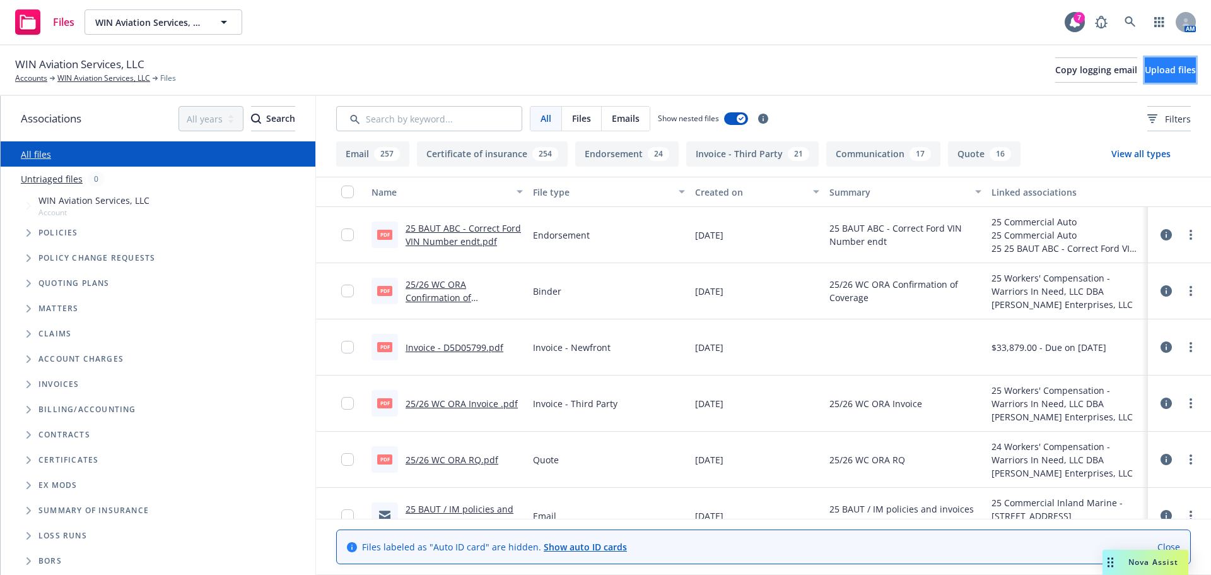
click at [1145, 79] on button "Upload files" at bounding box center [1170, 69] width 51 height 25
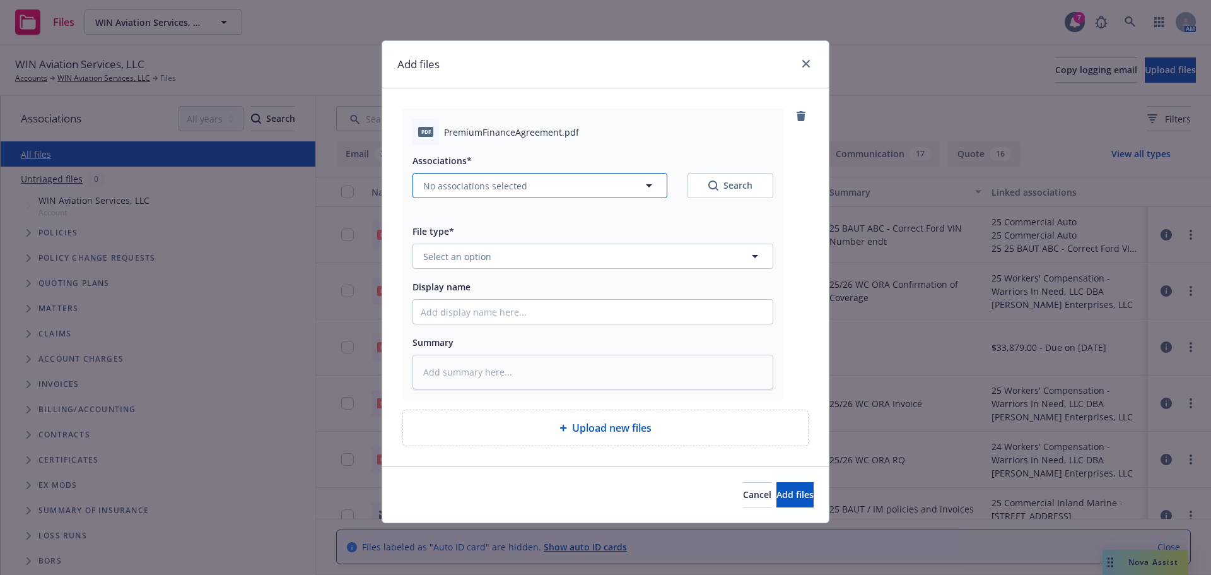
click at [494, 190] on span "No associations selected" at bounding box center [475, 185] width 104 height 13
type textarea "x"
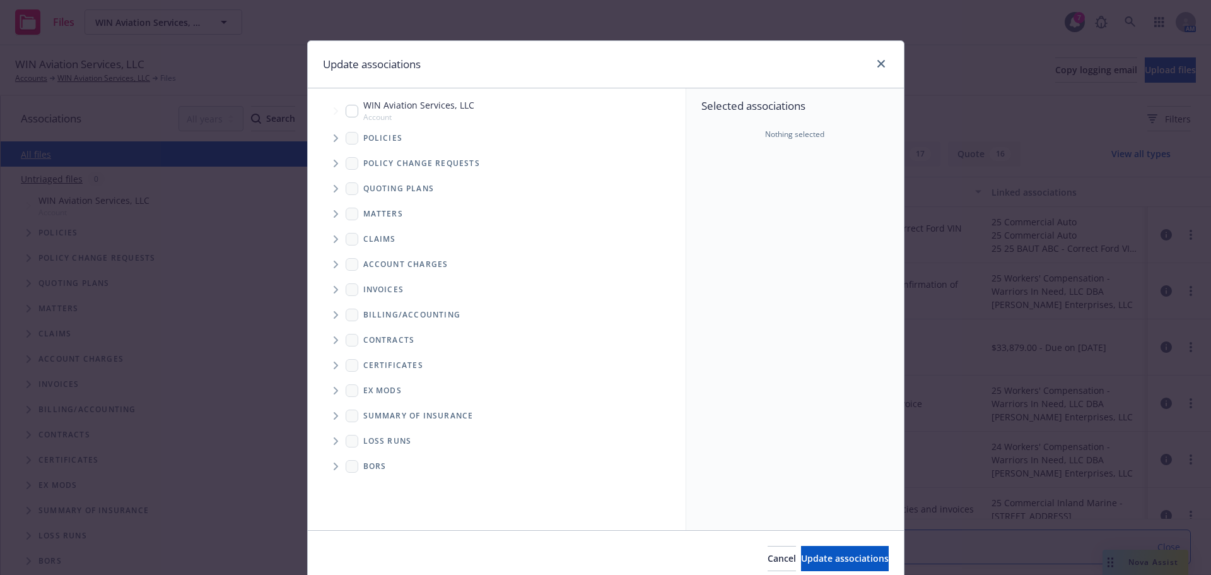
click at [334, 135] on icon "Tree Example" at bounding box center [336, 138] width 4 height 8
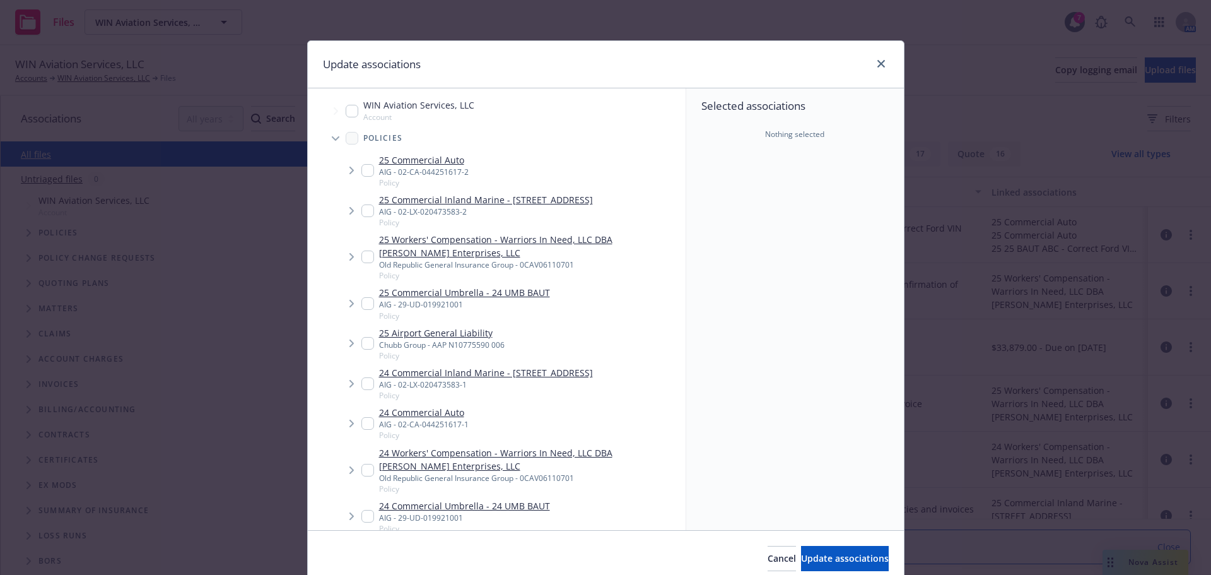
click at [362, 259] on input "Tree Example" at bounding box center [368, 256] width 13 height 13
checkbox input "true"
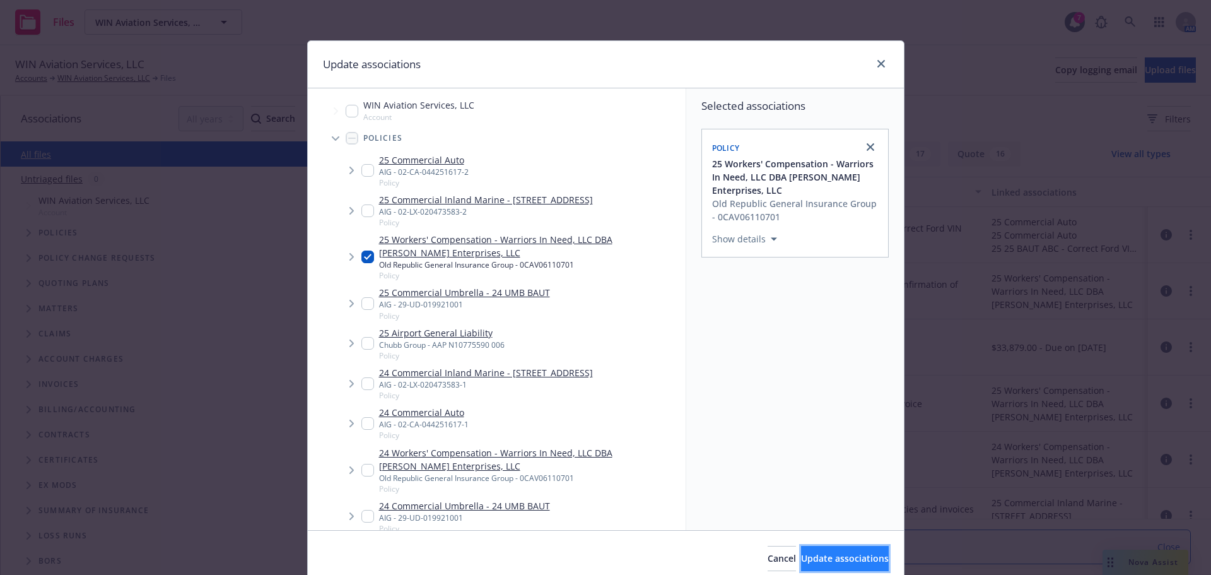
click at [803, 547] on button "Update associations" at bounding box center [845, 558] width 88 height 25
type textarea "x"
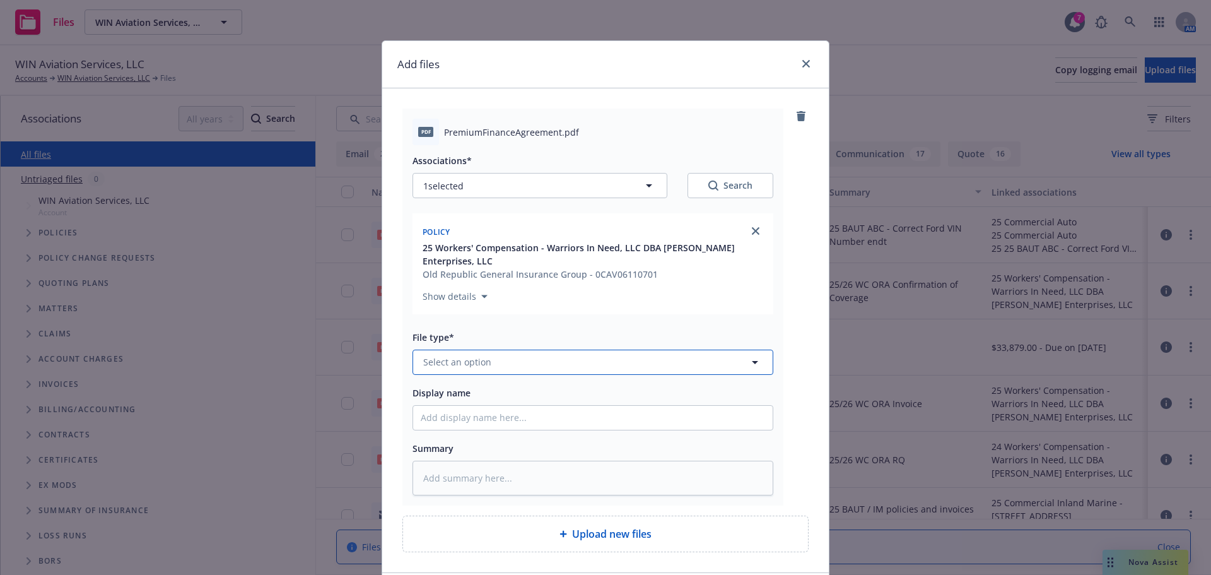
click at [548, 354] on button "Select an option" at bounding box center [593, 362] width 361 height 25
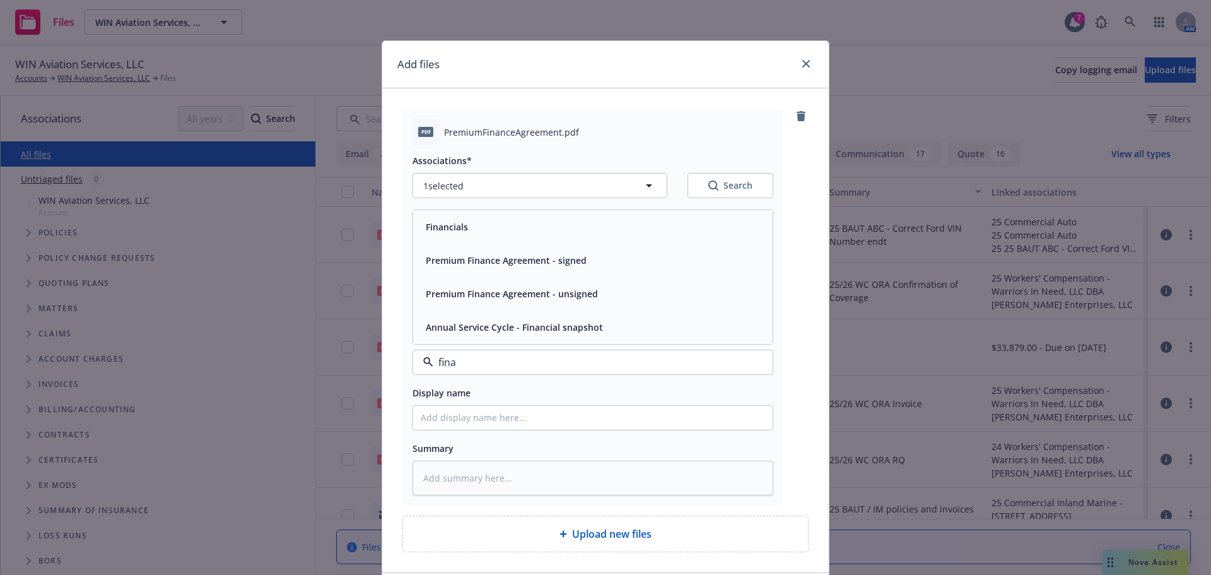
type input "[PERSON_NAME]"
click at [538, 267] on div "Premium Finance Agreement - signed" at bounding box center [505, 260] width 168 height 18
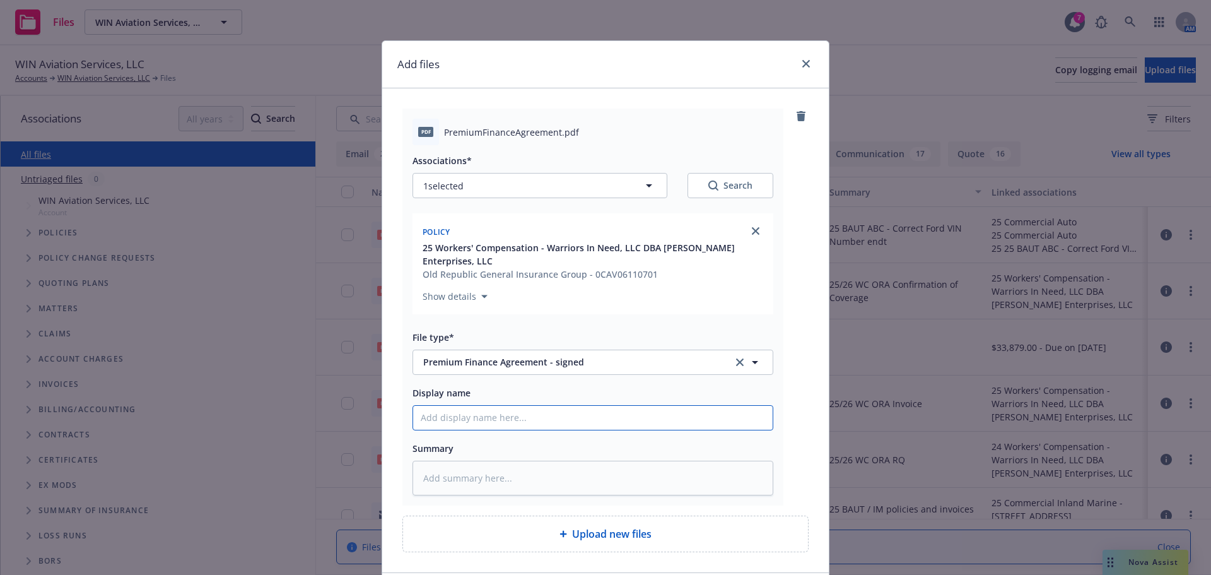
click at [480, 412] on input "Display name" at bounding box center [593, 418] width 360 height 24
type textarea "x"
type input "2"
type textarea "x"
type input "25"
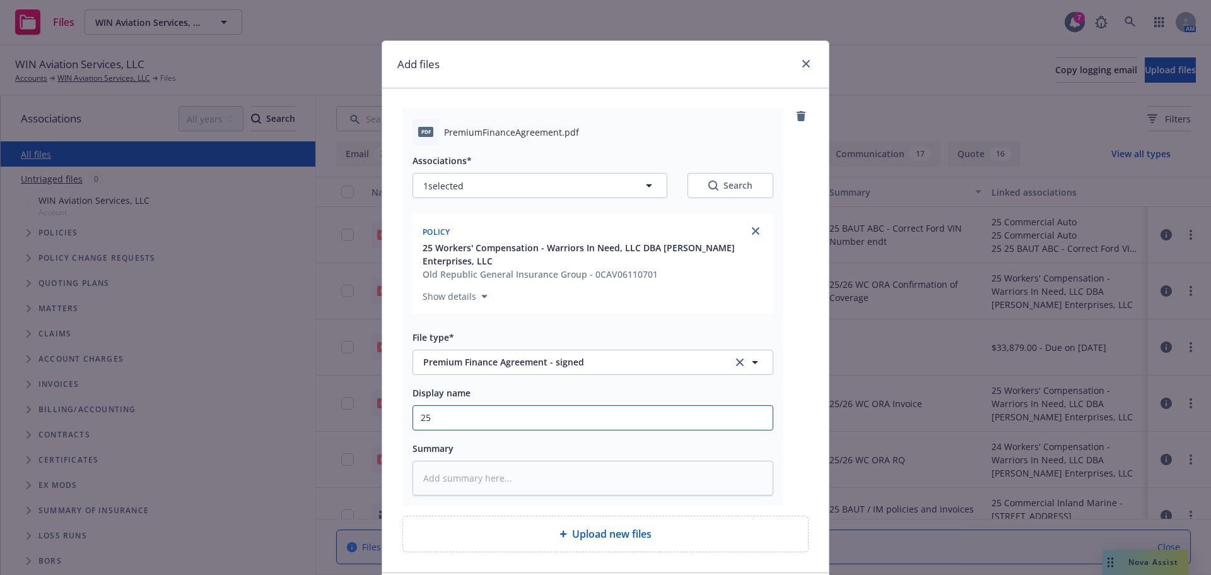
type textarea "x"
type input "25/"
type textarea "x"
type input "25/2"
type textarea "x"
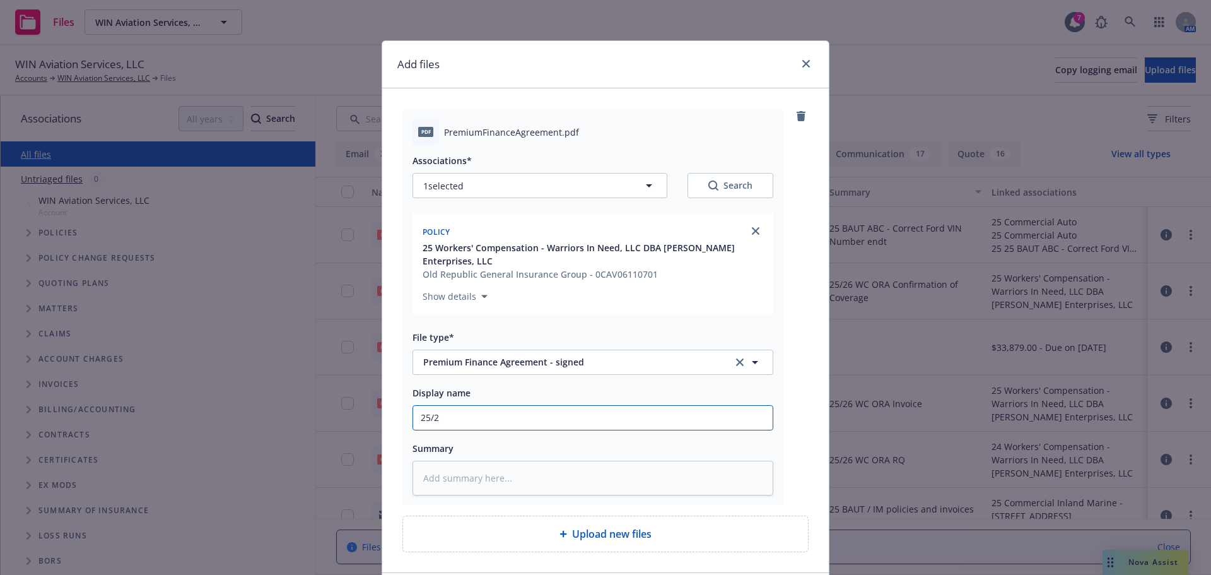
type input "25/26"
type textarea "x"
type input "25/26"
type textarea "x"
type input "25/26 F"
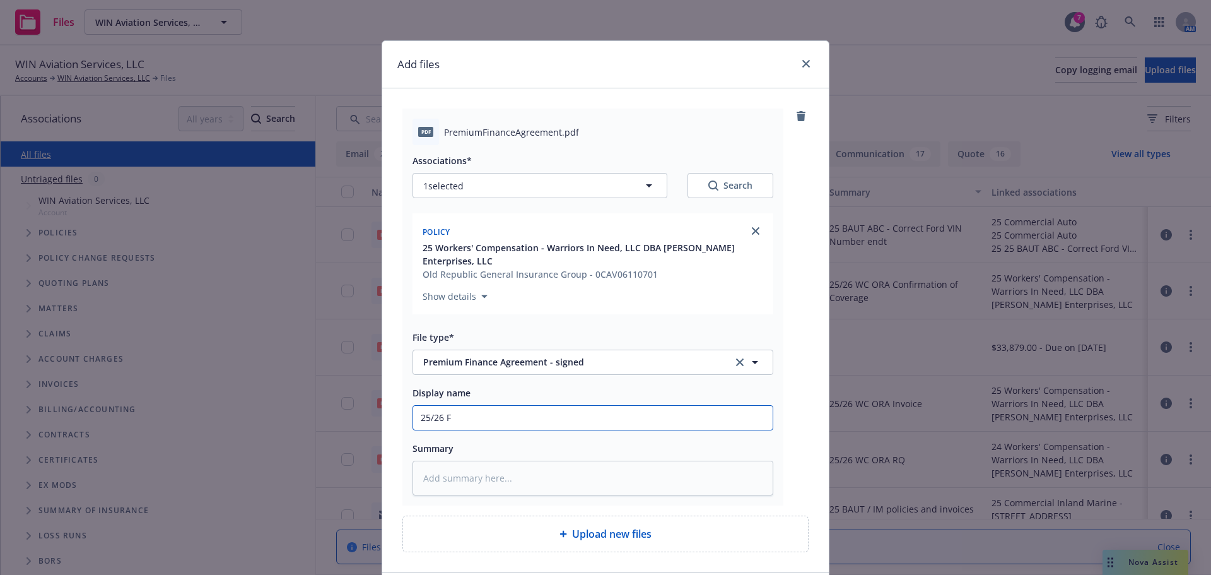
type textarea "x"
type input "25/26 FI"
type textarea "x"
type input "25/26 FIF"
type textarea "x"
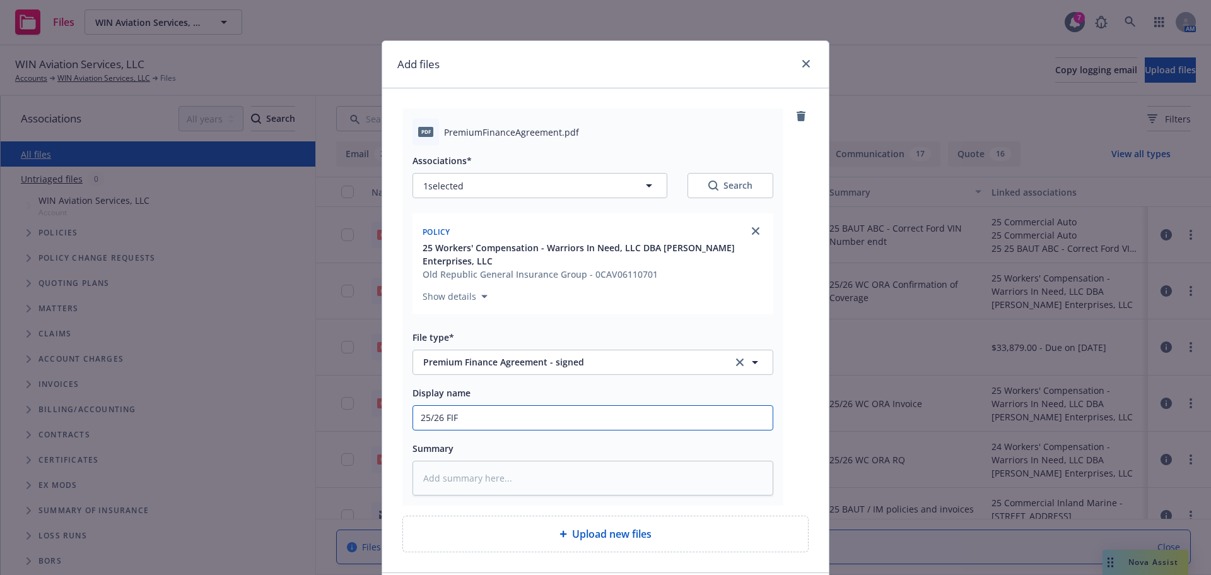
type input "25/26 FIF"
type textarea "x"
type input "25/26 FIF P"
type textarea "x"
type input "25/26 FIF PF"
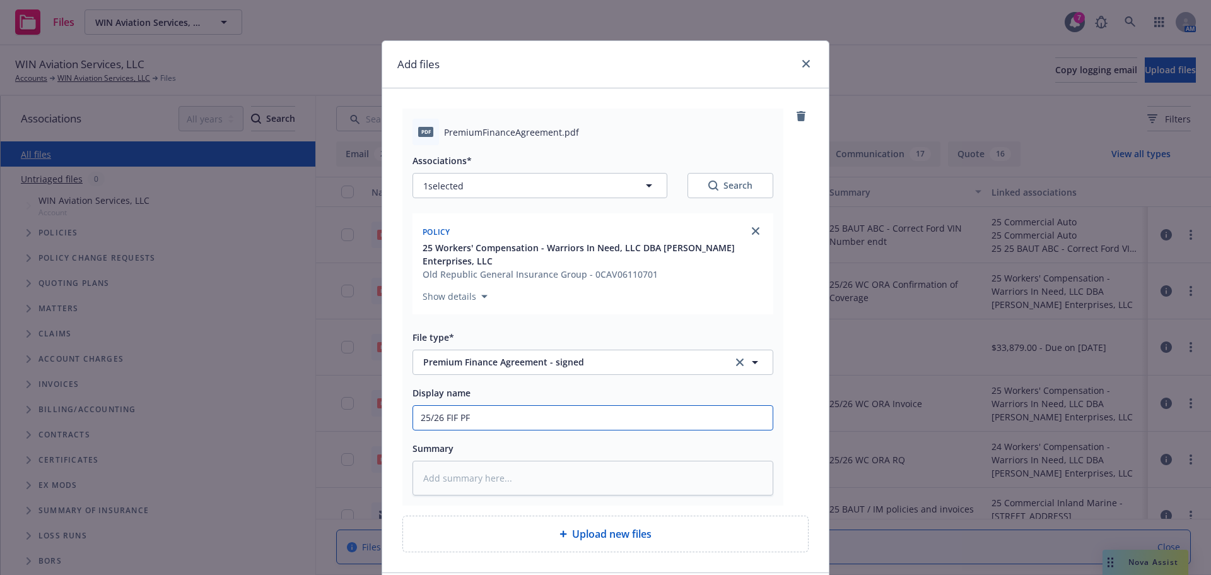
type textarea "x"
type input "25/26 FIF PFA"
type textarea "x"
type input "25/26 FIF PFA"
type textarea "x"
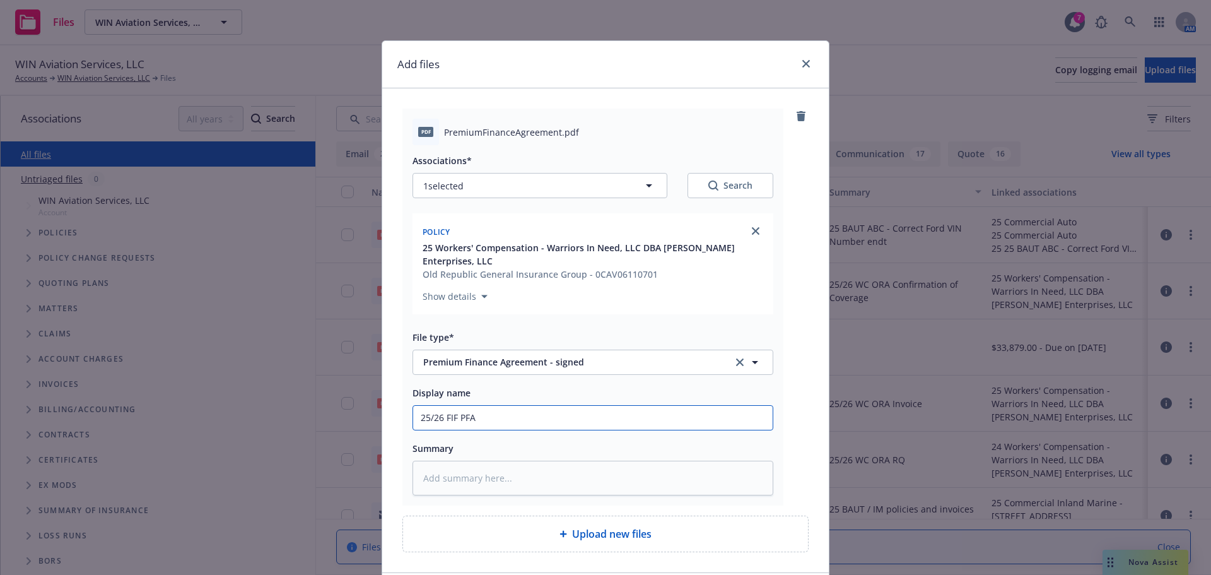
type input "25/26 FIF PFA -"
type textarea "x"
type input "25/26 FIF PFA -"
type textarea "x"
type input "25/26 FIF PFA - Si"
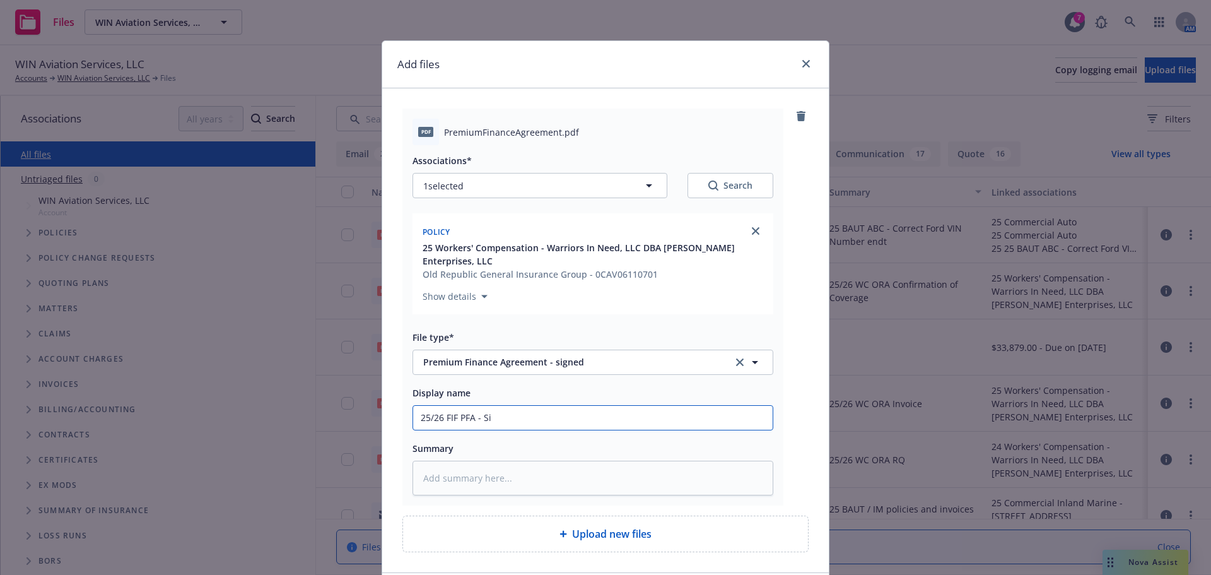
type textarea "x"
type input "25/26 FIF PFA - Sig"
type textarea "x"
type input "25/26 FIF PFA - Signe"
type textarea "x"
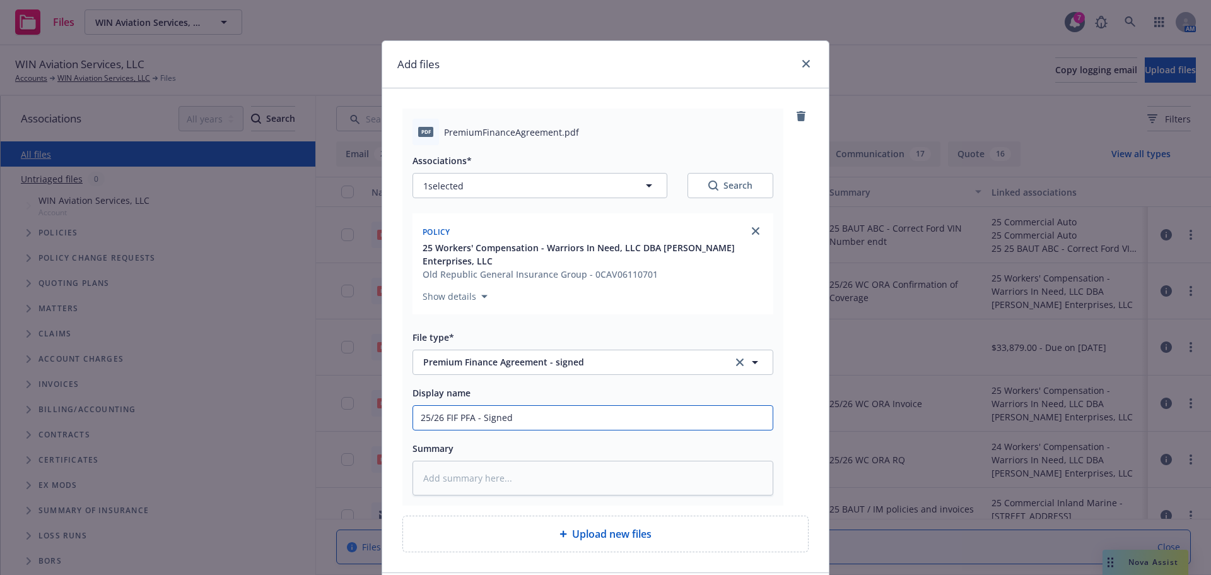
click at [480, 411] on input "25/26 FIF PFA - Signed" at bounding box center [593, 418] width 360 height 24
type input "25/26 FIF PFA - Signed"
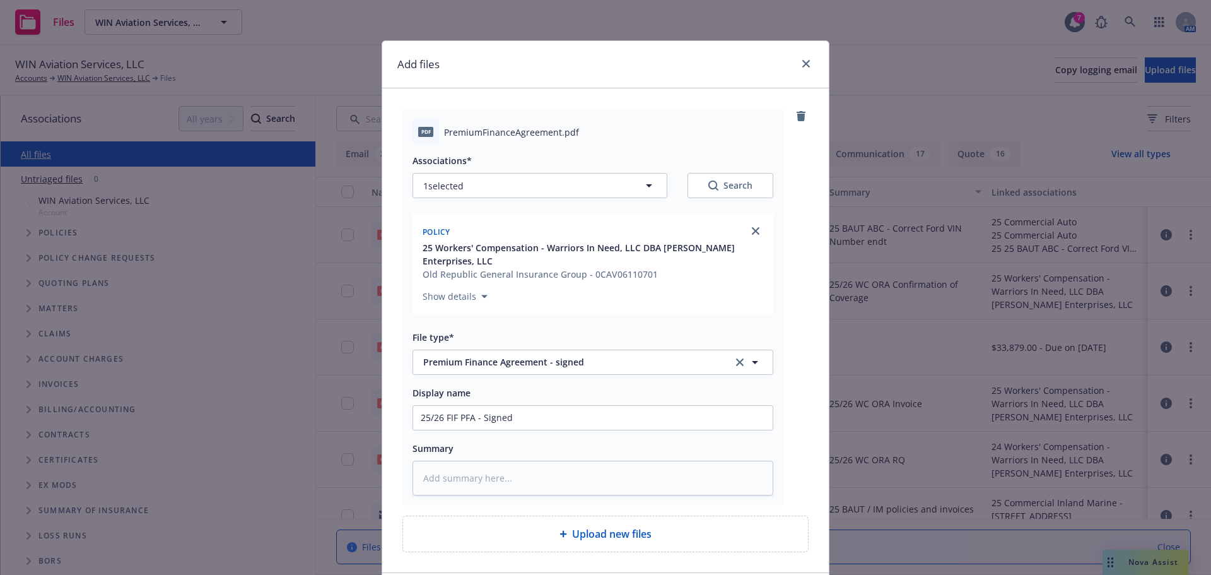
click at [457, 500] on div "pdf PremiumFinanceAgreement.pdf Associations* 1 selected Search Policy 25 Worke…" at bounding box center [593, 307] width 381 height 397
click at [462, 485] on textarea at bounding box center [593, 478] width 361 height 35
paste textarea "25/26 FIF PFA - Signed"
type textarea "x"
type textarea "25/26 FIF PFA - Signed"
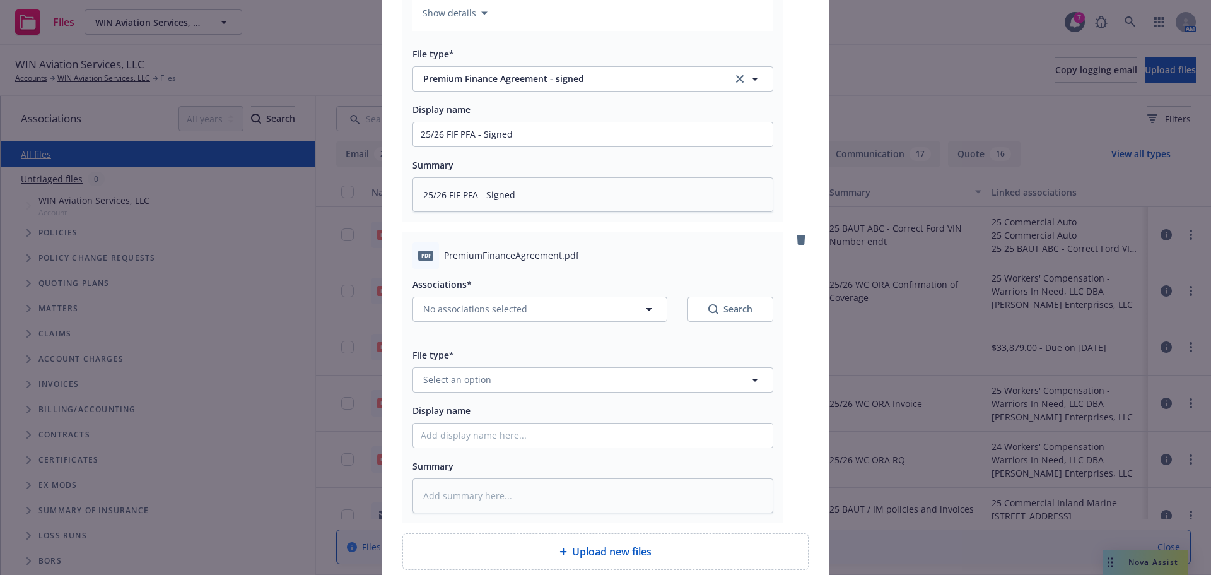
scroll to position [284, 0]
click at [466, 305] on span "No associations selected" at bounding box center [475, 308] width 104 height 13
type textarea "x"
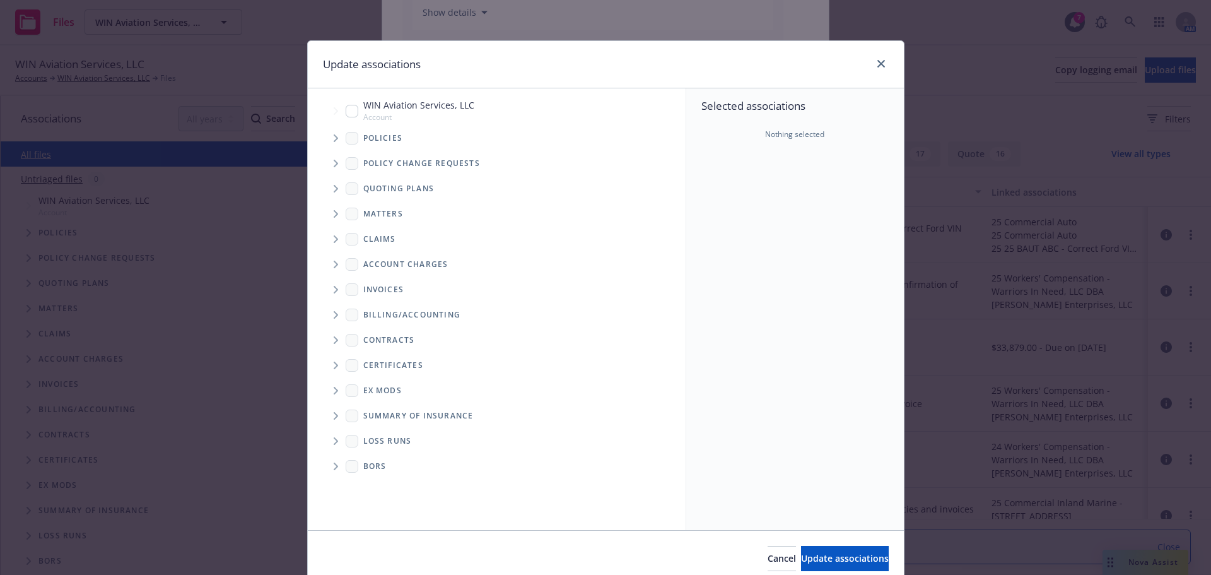
click at [334, 136] on span "Tree Example" at bounding box center [336, 138] width 20 height 20
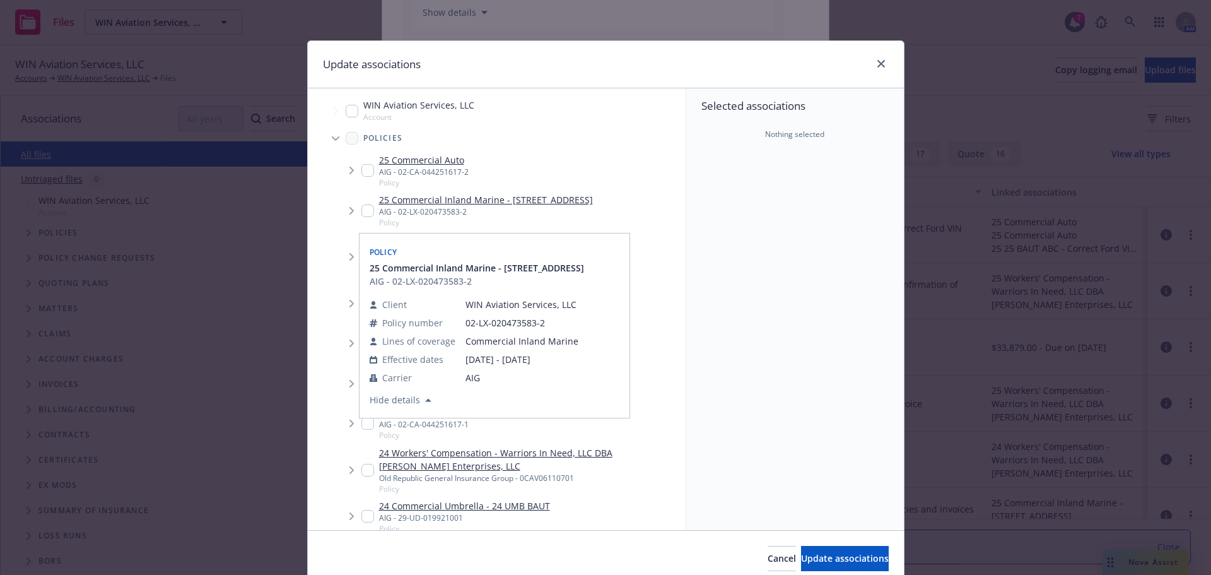
click at [368, 212] on input "Tree Example" at bounding box center [368, 210] width 13 height 13
checkbox input "false"
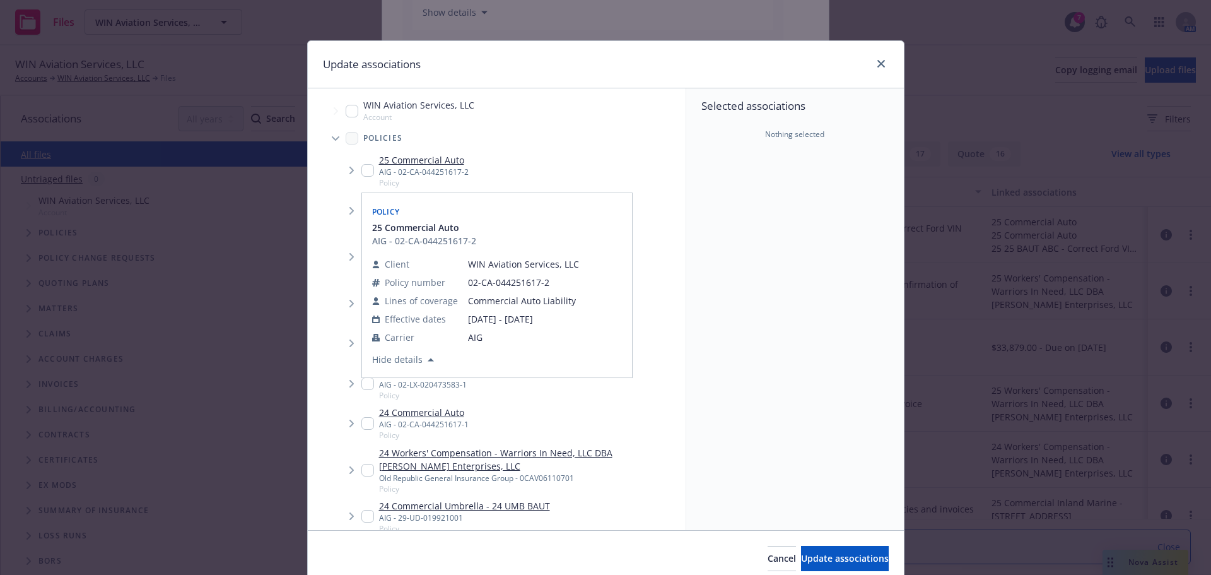
click at [362, 170] on input "Tree Example" at bounding box center [368, 170] width 13 height 13
checkbox input "true"
click at [608, 146] on div "Policies" at bounding box center [503, 138] width 365 height 25
click at [730, 319] on div "Selected associations Policy 25 Commercial Auto AIG - 02-CA-044251617-2 Show de…" at bounding box center [795, 309] width 218 height 442
click at [801, 566] on button "Update associations" at bounding box center [845, 558] width 88 height 25
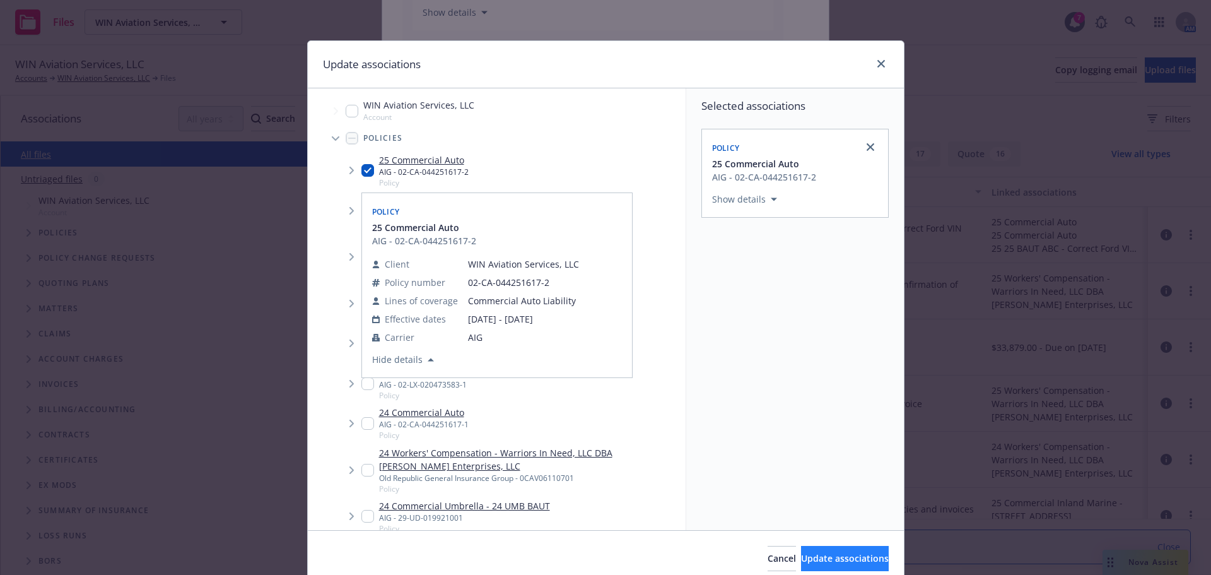
type textarea "x"
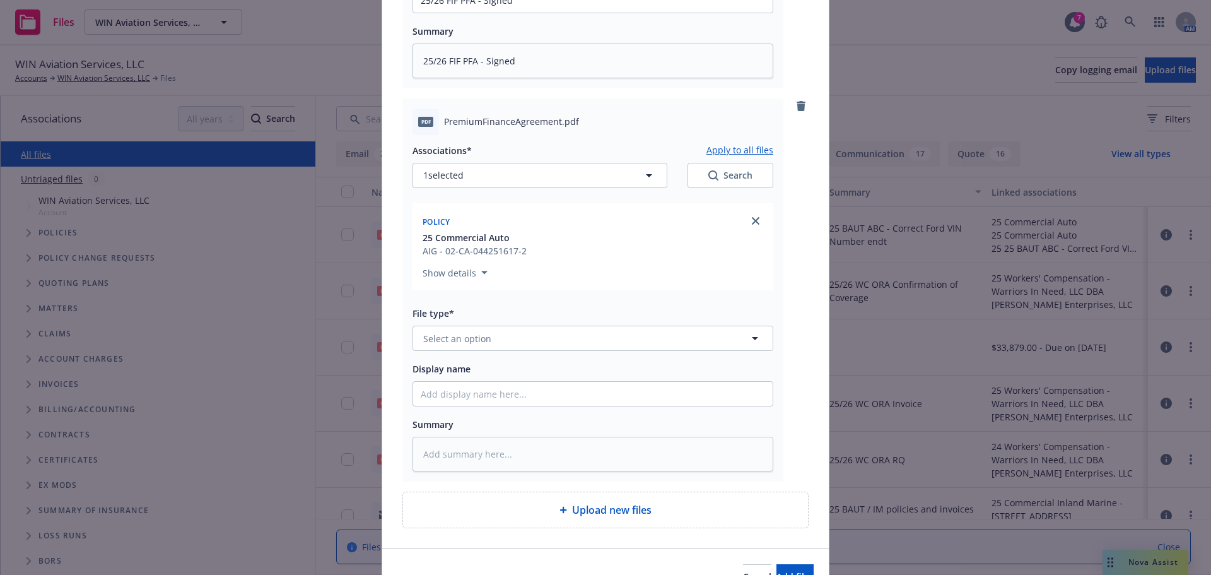
scroll to position [473, 0]
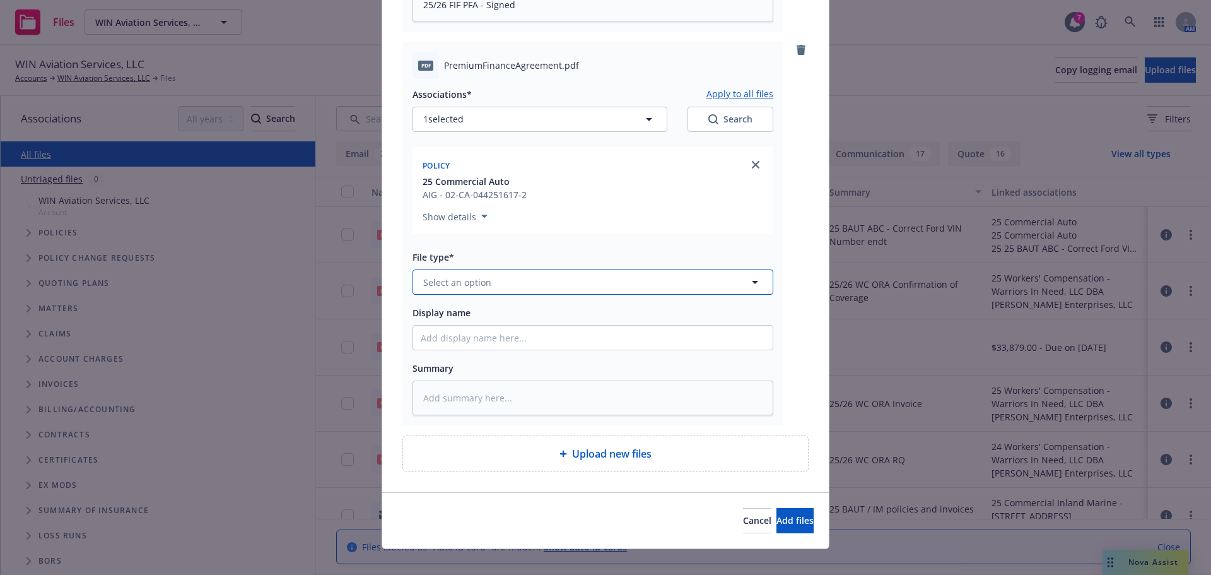
click at [498, 293] on button "Select an option" at bounding box center [593, 281] width 361 height 25
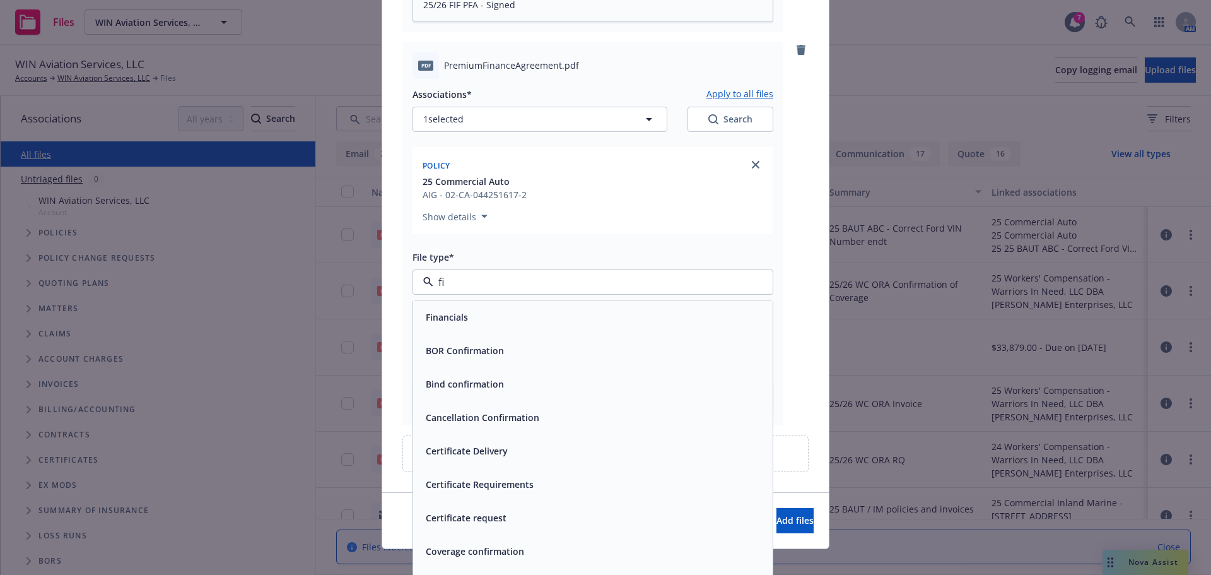
type input "fin"
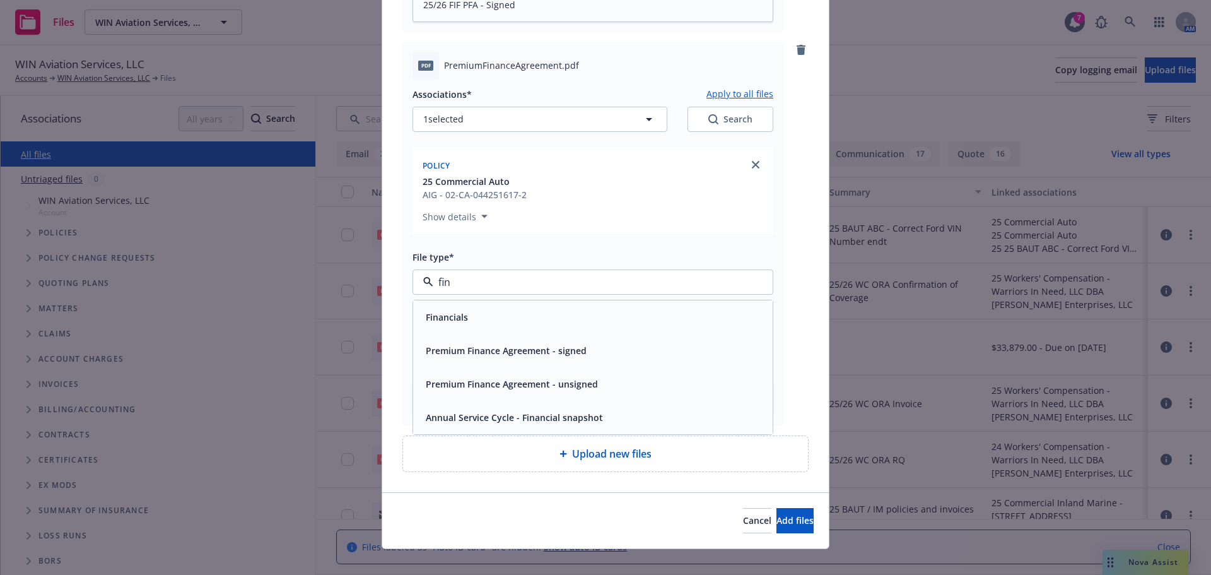
click at [473, 344] on span "Premium Finance Agreement - signed" at bounding box center [506, 350] width 161 height 13
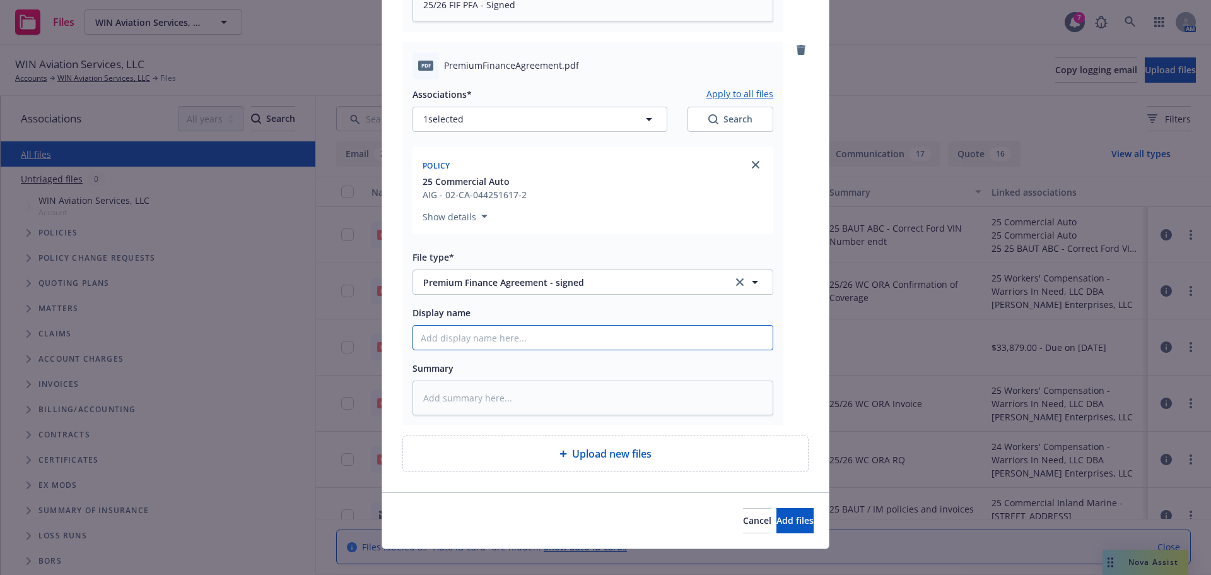
click at [472, 344] on input "Display name" at bounding box center [593, 338] width 360 height 24
paste input "25/26 FIF PFA - Signed"
type textarea "x"
type input "25/26 FIF PFA - Signed"
click at [433, 409] on textarea at bounding box center [593, 397] width 361 height 35
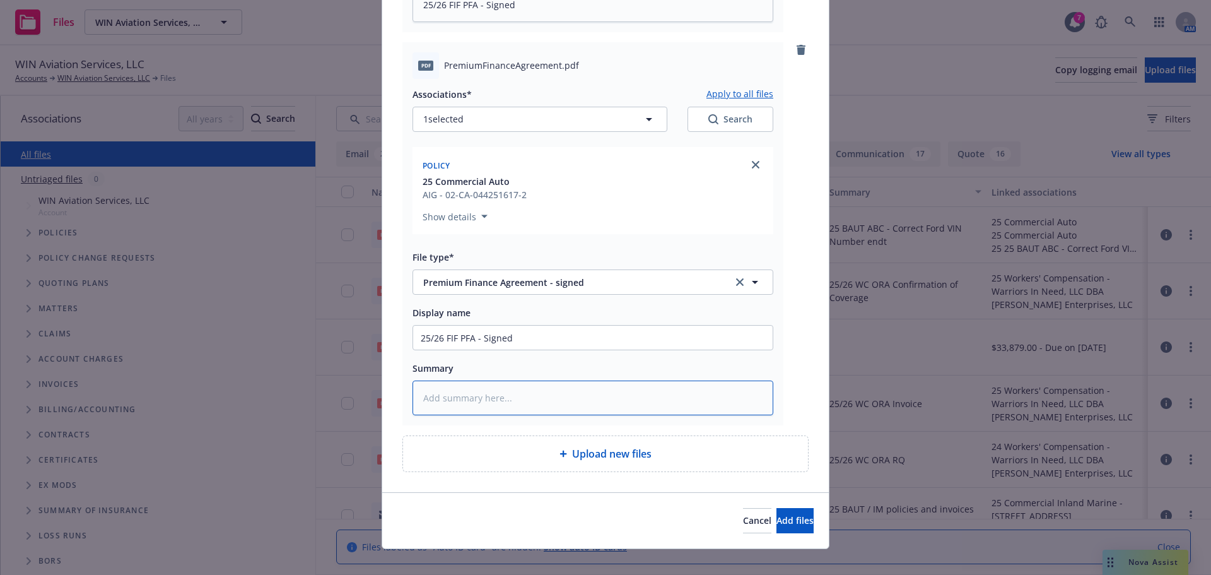
paste textarea "25/26 FIF PFA - Signed"
type textarea "x"
type textarea "25/26 FIF PFA - Signed"
click at [777, 521] on span "Add files" at bounding box center [795, 520] width 37 height 12
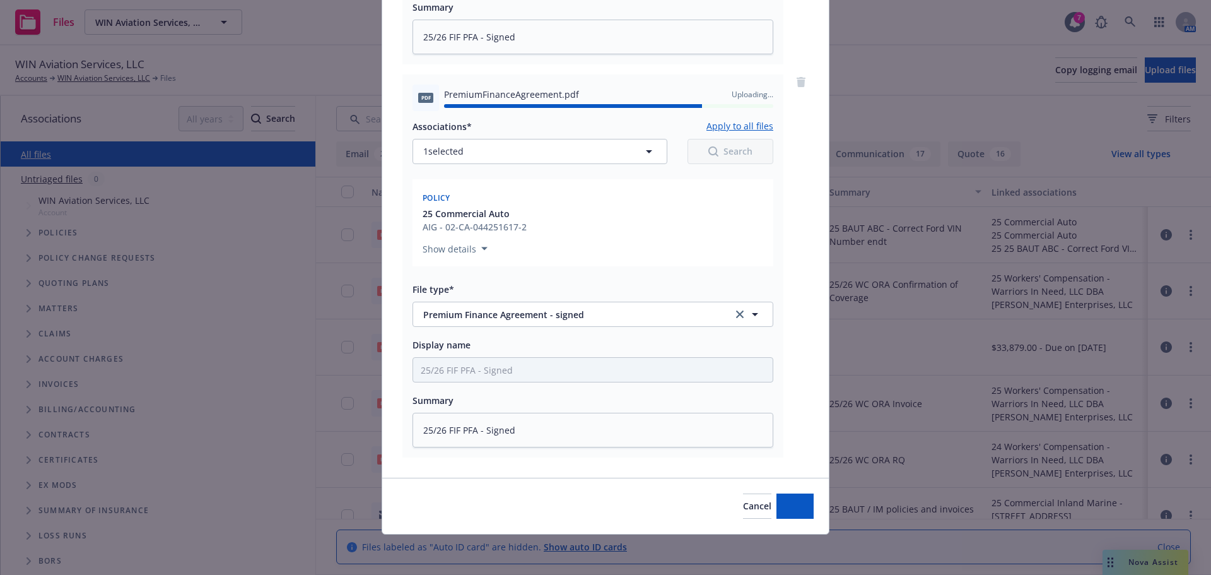
type textarea "x"
